Goal: Transaction & Acquisition: Purchase product/service

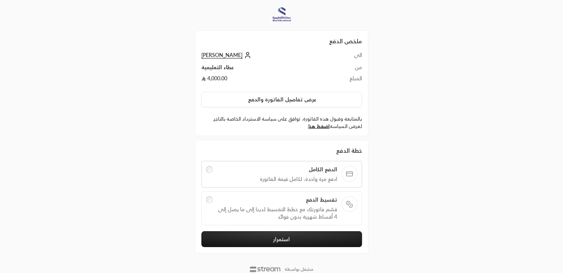
scroll to position [22, 0]
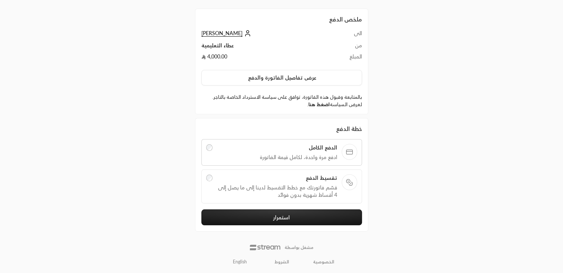
click at [323, 105] on link "اضغط هنا" at bounding box center [318, 104] width 21 height 6
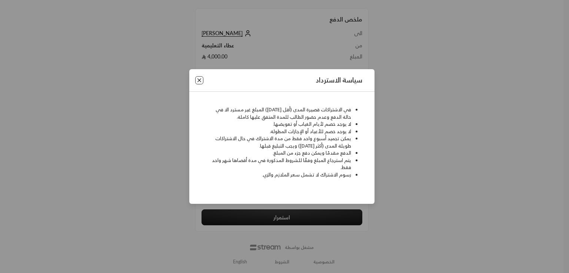
click at [198, 80] on button "Close" at bounding box center [199, 80] width 8 height 8
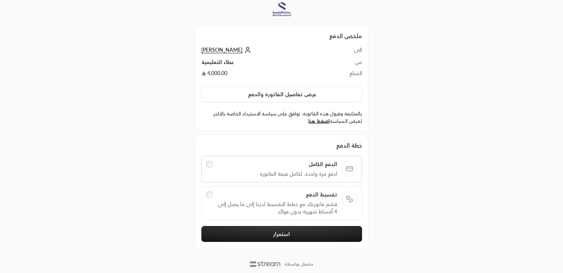
scroll to position [0, 0]
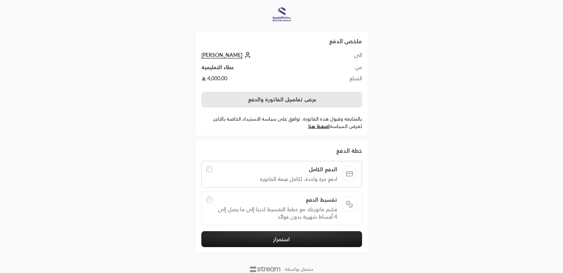
click at [298, 97] on button "عرض تفاصيل الفاتورة والدفع" at bounding box center [281, 100] width 161 height 16
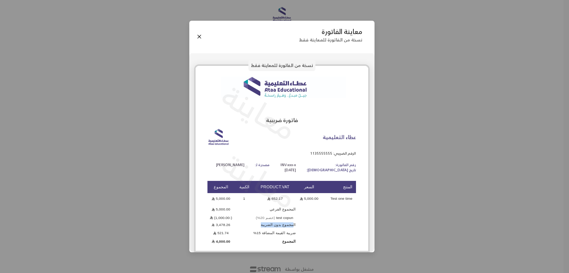
drag, startPoint x: 293, startPoint y: 225, endPoint x: 257, endPoint y: 225, distance: 35.5
click at [257, 225] on td "المجموع بدون الضريبة" at bounding box center [264, 224] width 61 height 7
click at [280, 232] on td "ضريبة القيمة المضافة 15%" at bounding box center [264, 233] width 61 height 7
click at [197, 40] on button "Close" at bounding box center [199, 37] width 8 height 8
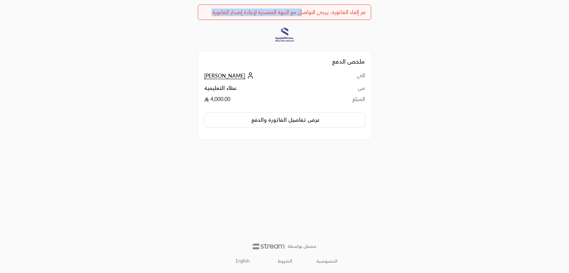
drag, startPoint x: 299, startPoint y: 11, endPoint x: 210, endPoint y: 16, distance: 89.0
click at [210, 16] on div "تم إلغاء الفاتورة، يرجى التواصل مع الجهة المصدرة لإعادة إصدار الفاتورة." at bounding box center [284, 13] width 163 height 8
